Goal: Communication & Community: Answer question/provide support

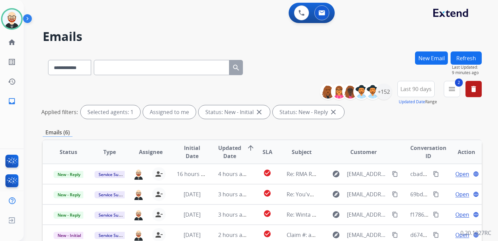
click at [472, 54] on button "Refresh" at bounding box center [466, 58] width 31 height 13
click at [474, 57] on button "Refresh" at bounding box center [466, 58] width 31 height 13
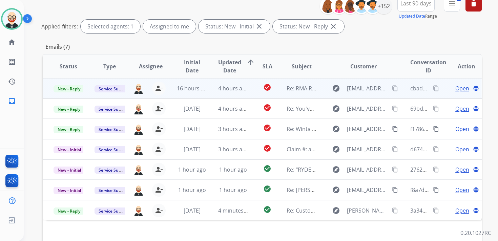
scroll to position [86, 0]
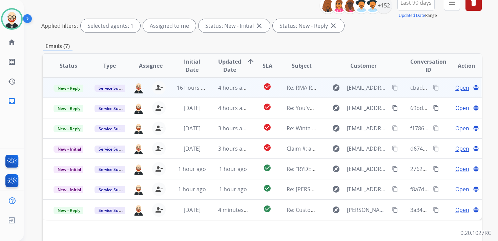
click at [456, 87] on span "Open" at bounding box center [463, 88] width 14 height 8
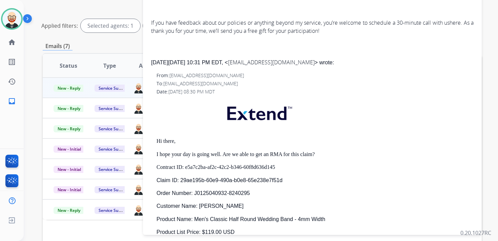
scroll to position [219, 0]
click at [291, 179] on p "Claim ID: 29ae195b-60e9-490a-b0e8-65e238e7f51d" at bounding box center [315, 180] width 317 height 6
drag, startPoint x: 290, startPoint y: 179, endPoint x: 180, endPoint y: 178, distance: 109.5
click at [180, 178] on p "Claim ID: 29ae195b-60e9-490a-b0e8-65e238e7f51d" at bounding box center [315, 180] width 317 height 6
copy p "29ae195b-60e9-490a-b0e8-65e238e7f51d"
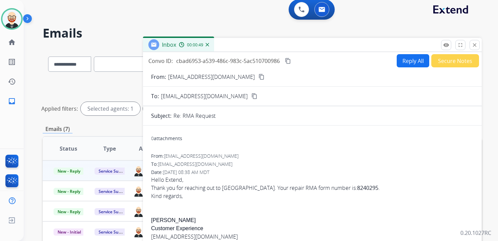
scroll to position [0, 0]
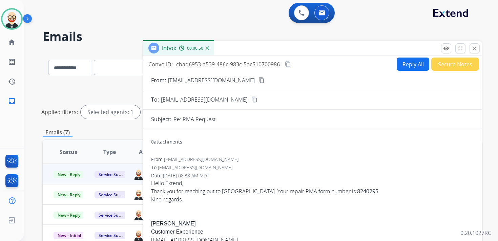
click at [357, 188] on strong "8240295" at bounding box center [367, 191] width 21 height 7
copy strong "8240295"
click at [289, 64] on mat-icon "content_copy" at bounding box center [288, 64] width 6 height 6
click at [401, 65] on button "Reply All" at bounding box center [413, 64] width 33 height 13
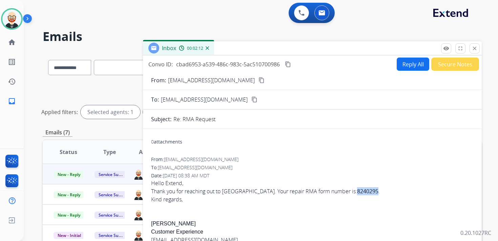
select select "**********"
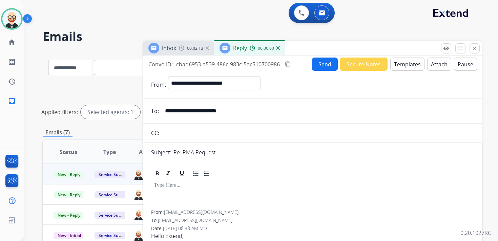
click at [172, 194] on div at bounding box center [312, 195] width 323 height 31
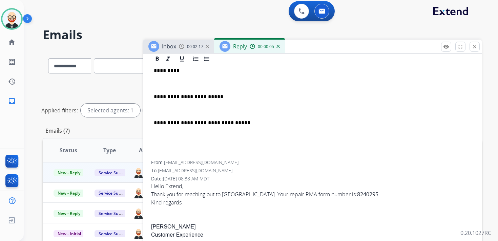
scroll to position [120, 0]
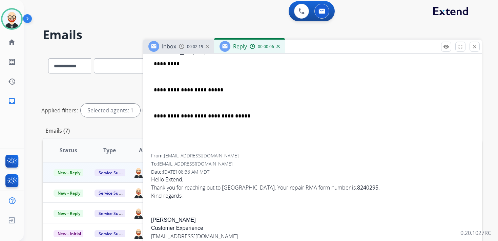
copy div "[PERSON_NAME]"
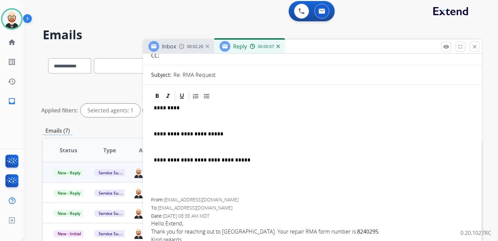
scroll to position [3, 0]
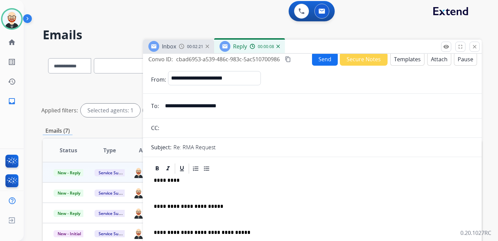
click at [167, 181] on p "*********" at bounding box center [310, 181] width 312 height 6
click at [166, 192] on p at bounding box center [312, 194] width 317 height 6
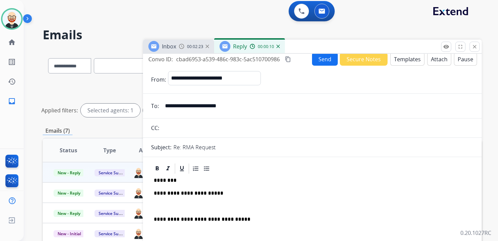
click at [162, 206] on p at bounding box center [312, 207] width 317 height 6
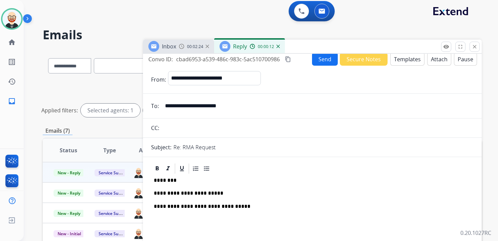
click at [318, 60] on button "Send" at bounding box center [325, 59] width 26 height 13
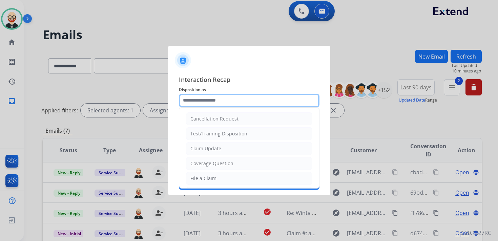
click at [235, 97] on input "text" at bounding box center [249, 101] width 141 height 14
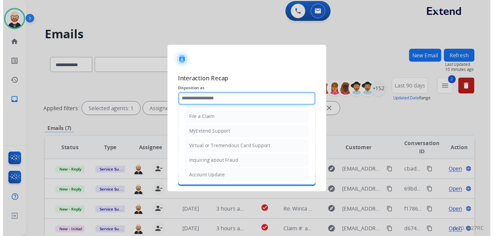
scroll to position [102, 0]
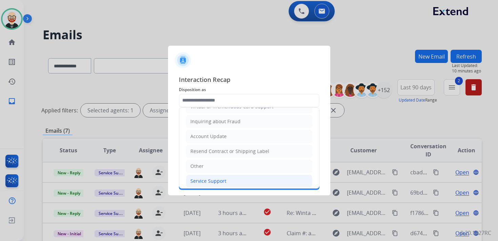
click at [205, 179] on div "Service Support" at bounding box center [209, 181] width 36 height 7
type input "**********"
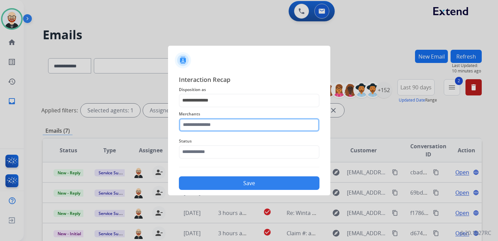
click at [195, 130] on input "text" at bounding box center [249, 125] width 141 height 14
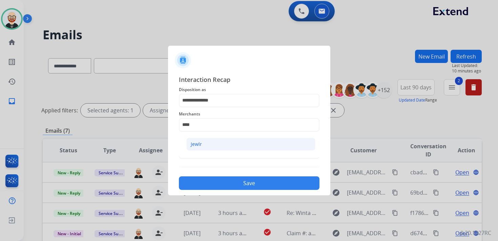
click at [199, 145] on div "Jewlr" at bounding box center [196, 144] width 11 height 7
type input "*****"
click at [199, 160] on div "Status" at bounding box center [249, 148] width 141 height 27
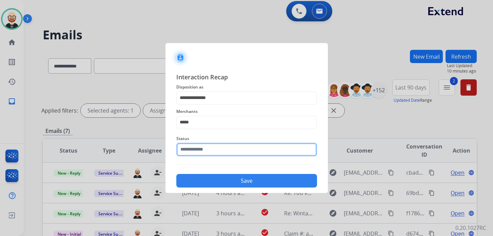
click at [199, 154] on input "text" at bounding box center [246, 150] width 141 height 14
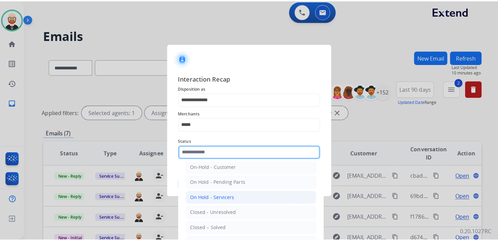
scroll to position [27, 0]
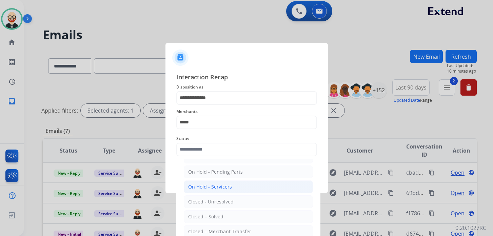
click at [208, 215] on div "Closed – Solved" at bounding box center [205, 216] width 35 height 7
type input "**********"
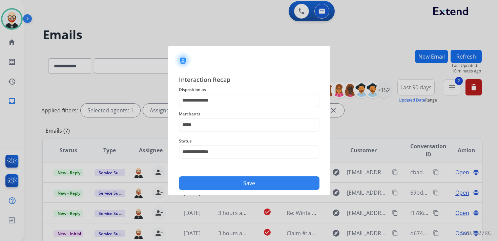
click at [232, 177] on div "Save" at bounding box center [249, 182] width 141 height 18
click at [250, 182] on button "Save" at bounding box center [249, 184] width 141 height 14
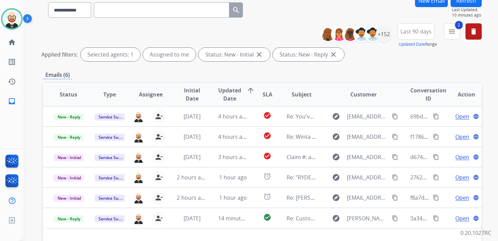
scroll to position [45, 0]
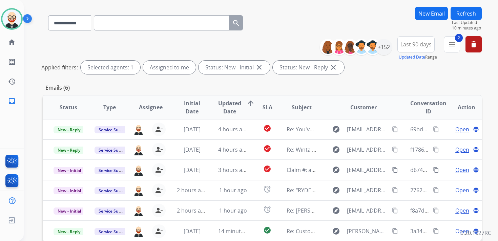
click at [473, 12] on button "Refresh" at bounding box center [466, 13] width 31 height 13
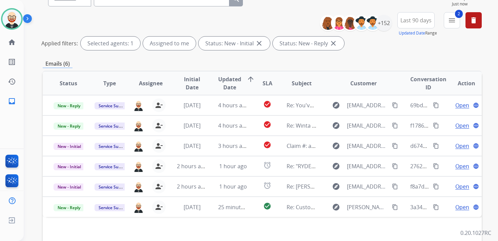
scroll to position [70, 0]
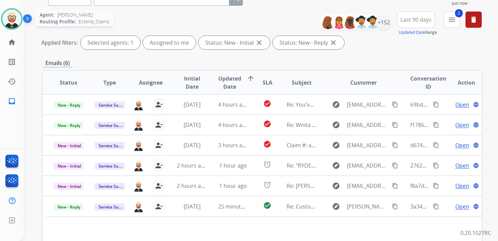
click at [13, 21] on img at bounding box center [11, 18] width 19 height 19
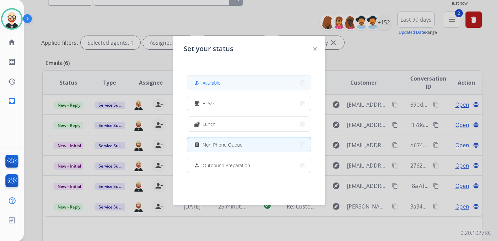
click at [212, 80] on span "Available" at bounding box center [212, 82] width 18 height 7
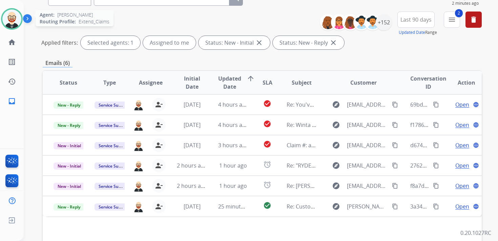
click at [10, 21] on img at bounding box center [11, 18] width 19 height 19
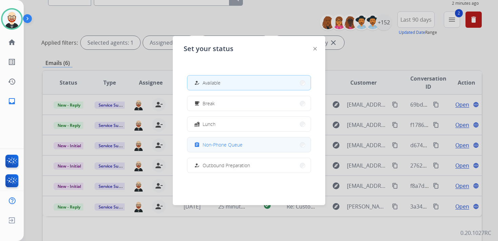
click at [224, 146] on span "Non-Phone Queue" at bounding box center [223, 144] width 40 height 7
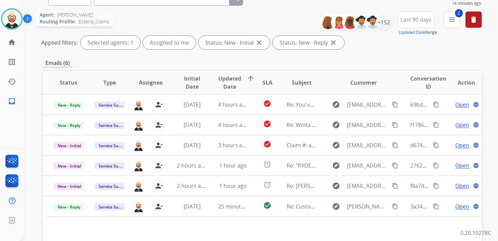
click at [14, 24] on img at bounding box center [11, 18] width 19 height 19
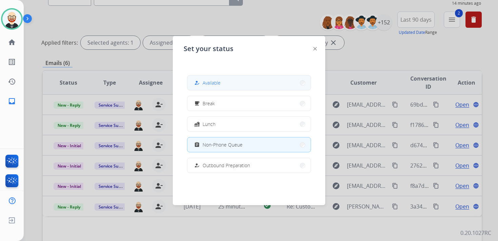
click at [226, 86] on button "how_to_reg Available" at bounding box center [248, 83] width 123 height 15
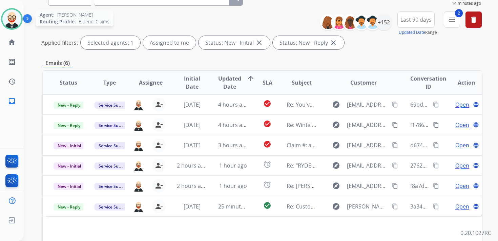
click at [7, 23] on img at bounding box center [11, 18] width 19 height 19
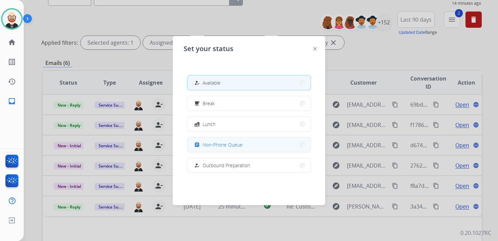
click at [223, 144] on span "Non-Phone Queue" at bounding box center [223, 144] width 40 height 7
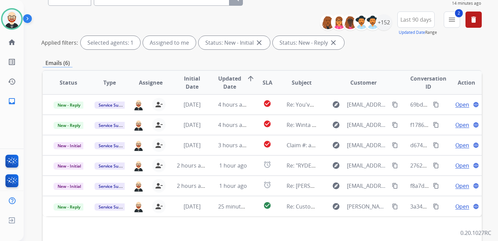
scroll to position [0, 0]
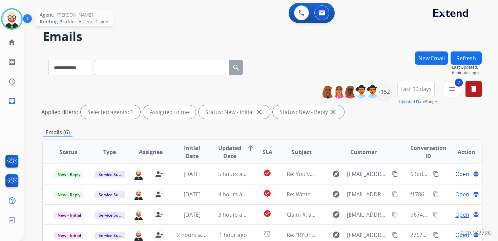
click at [1, 24] on div "Agent: [PERSON_NAME] Profile: Extend_Claims" at bounding box center [12, 19] width 22 height 22
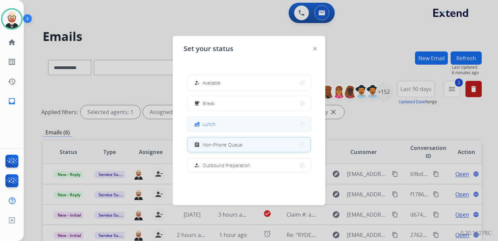
click at [207, 123] on span "Lunch" at bounding box center [209, 124] width 13 height 7
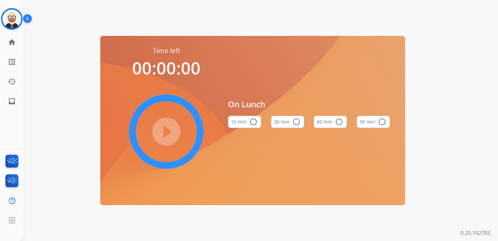
click at [283, 123] on button "30 min radio_button_unchecked" at bounding box center [287, 122] width 33 height 12
click at [166, 136] on mat-icon "play_circle_filled" at bounding box center [166, 132] width 8 height 8
